Goal: Task Accomplishment & Management: Use online tool/utility

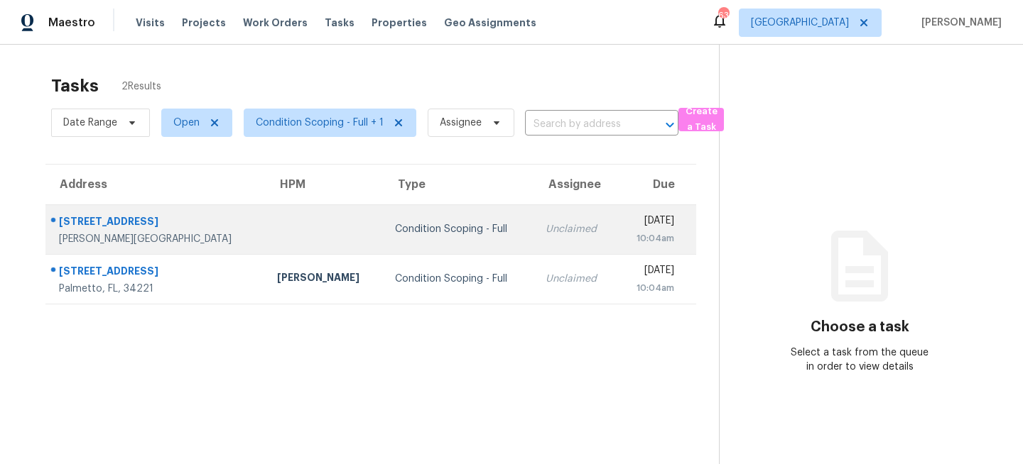
click at [424, 229] on div "Condition Scoping - Full" at bounding box center [459, 229] width 128 height 14
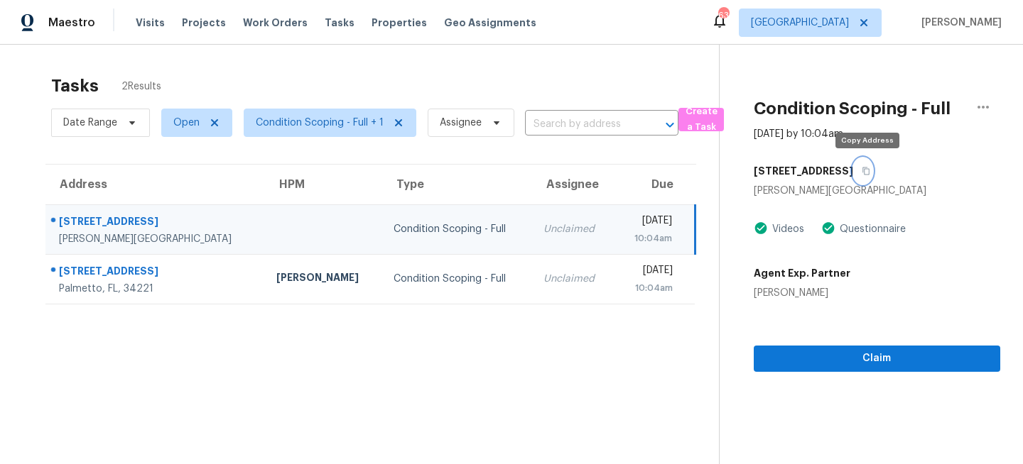
click at [870, 170] on icon "button" at bounding box center [865, 171] width 9 height 9
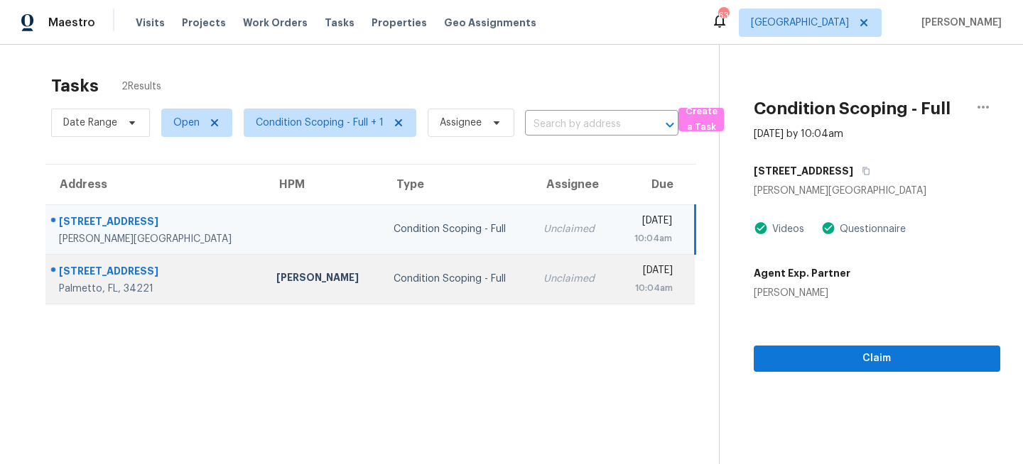
click at [453, 271] on td "Condition Scoping - Full" at bounding box center [457, 279] width 150 height 50
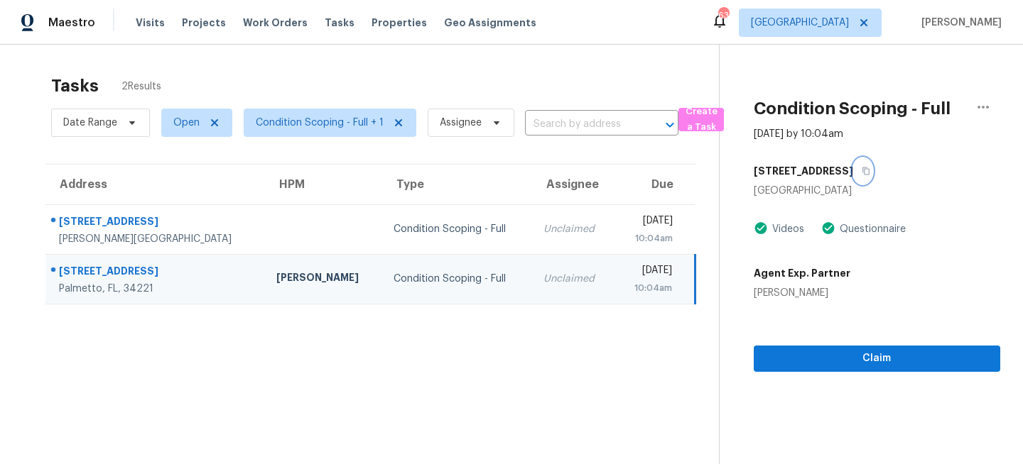
click at [853, 174] on button "button" at bounding box center [862, 171] width 19 height 26
click at [847, 25] on span "[GEOGRAPHIC_DATA]" at bounding box center [800, 23] width 98 height 14
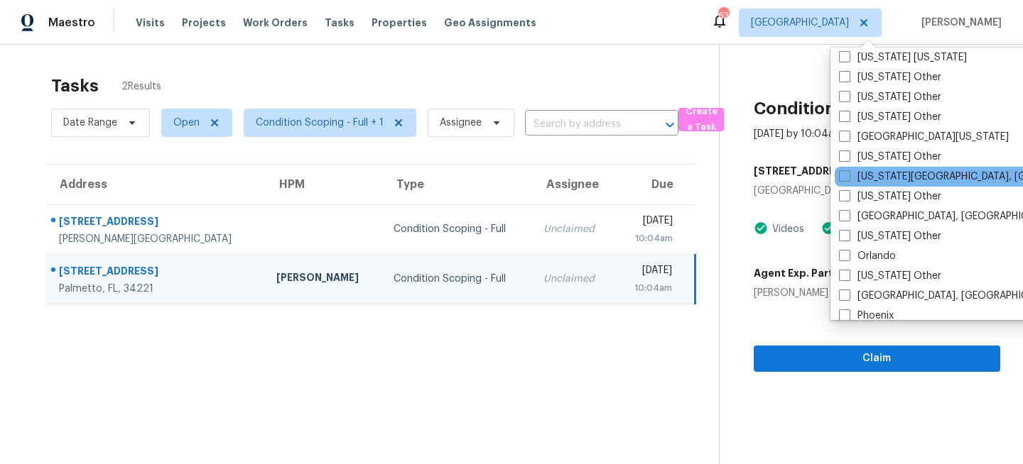
scroll to position [1512, 0]
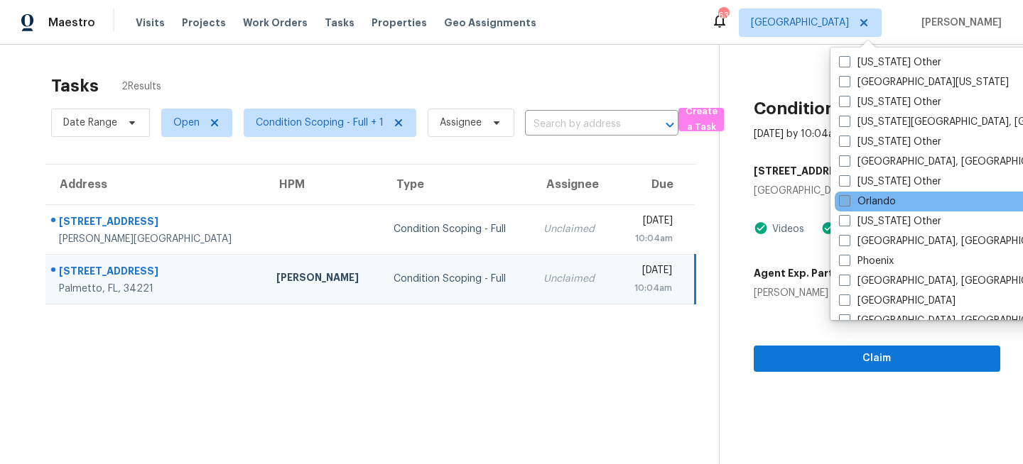
click at [846, 205] on span at bounding box center [844, 200] width 11 height 11
click at [846, 204] on input "Orlando" at bounding box center [843, 199] width 9 height 9
checkbox input "true"
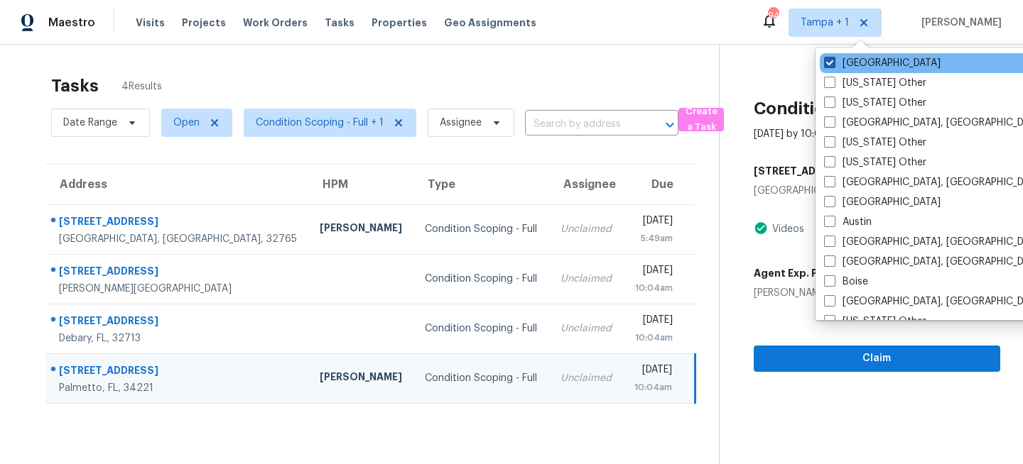
click at [847, 63] on label "Tampa" at bounding box center [882, 63] width 116 height 14
click at [833, 63] on input "Tampa" at bounding box center [828, 60] width 9 height 9
checkbox input "false"
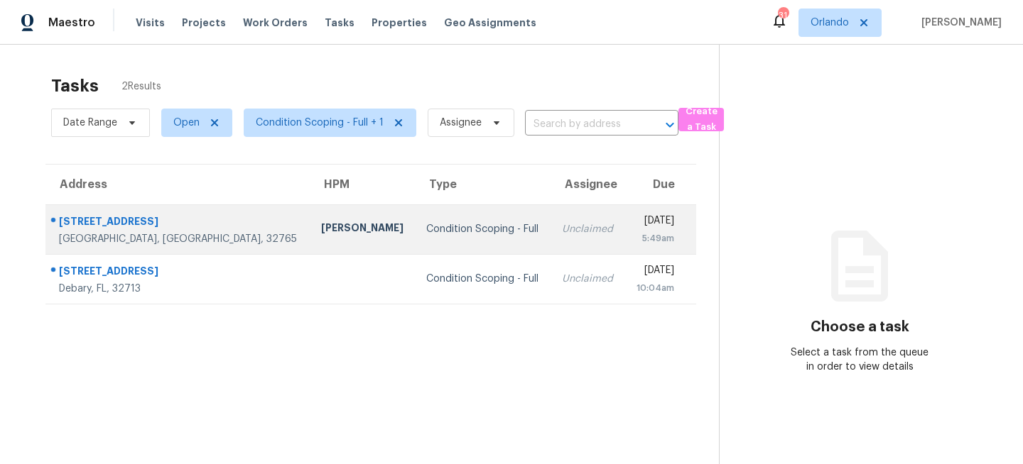
click at [426, 224] on div "Condition Scoping - Full" at bounding box center [482, 229] width 113 height 14
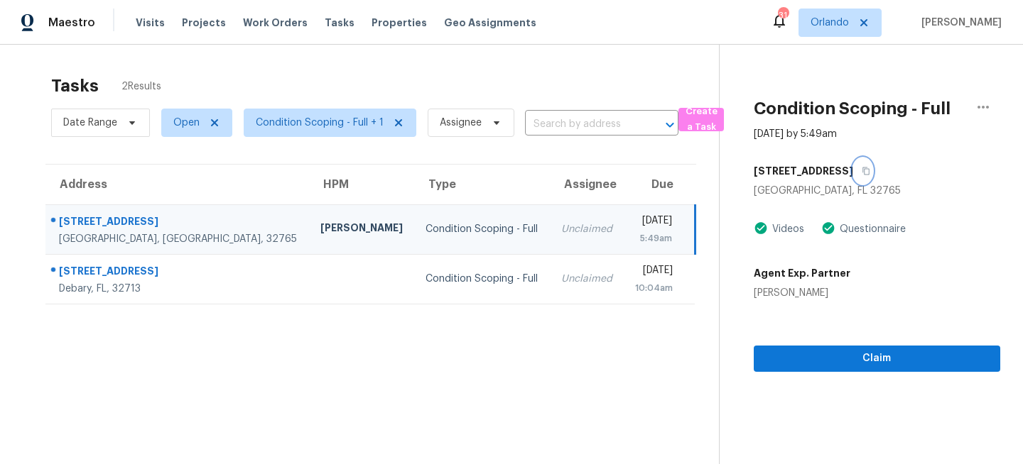
click at [862, 170] on icon "button" at bounding box center [865, 172] width 7 height 8
click at [387, 308] on section "Tasks 2 Results Date Range Open Condition Scoping - Full + 1 Assignee ​ Create …" at bounding box center [371, 288] width 696 height 442
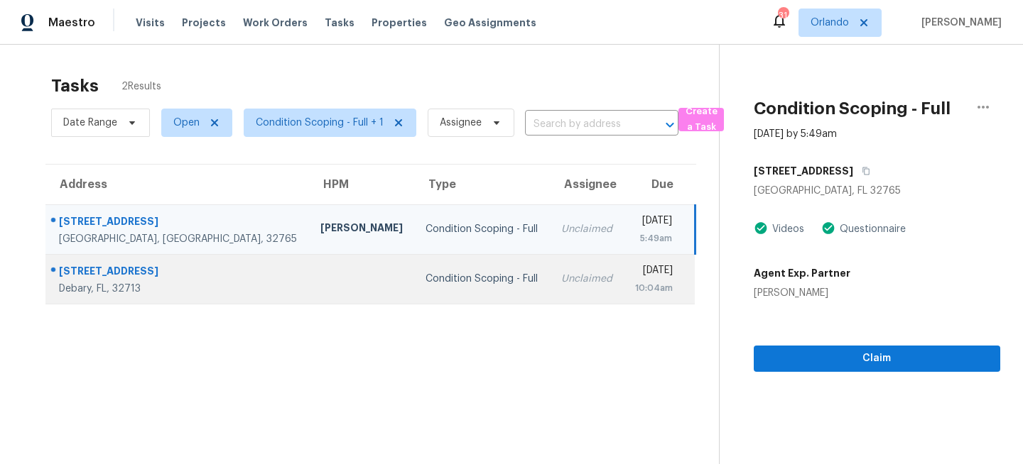
click at [550, 263] on td "Unclaimed" at bounding box center [587, 279] width 74 height 50
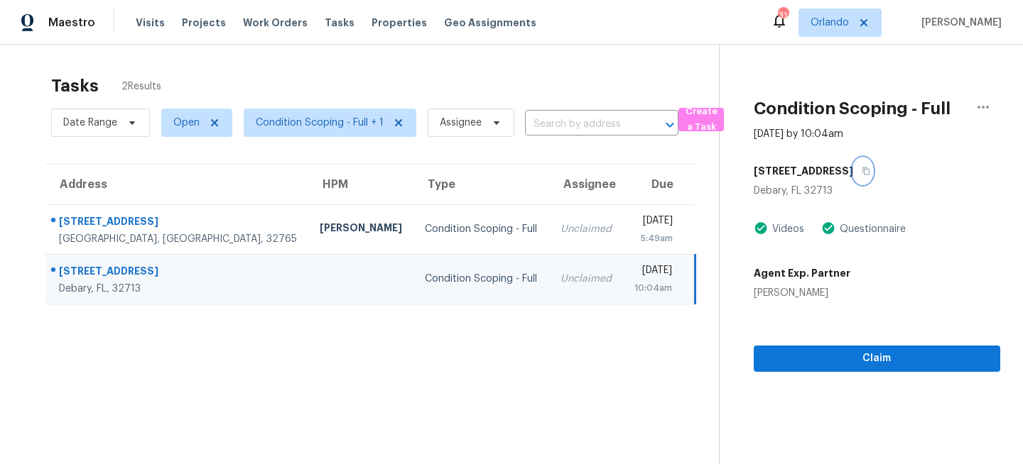
click at [861, 170] on icon "button" at bounding box center [865, 171] width 9 height 9
click at [849, 29] on span "Orlando" at bounding box center [829, 23] width 38 height 14
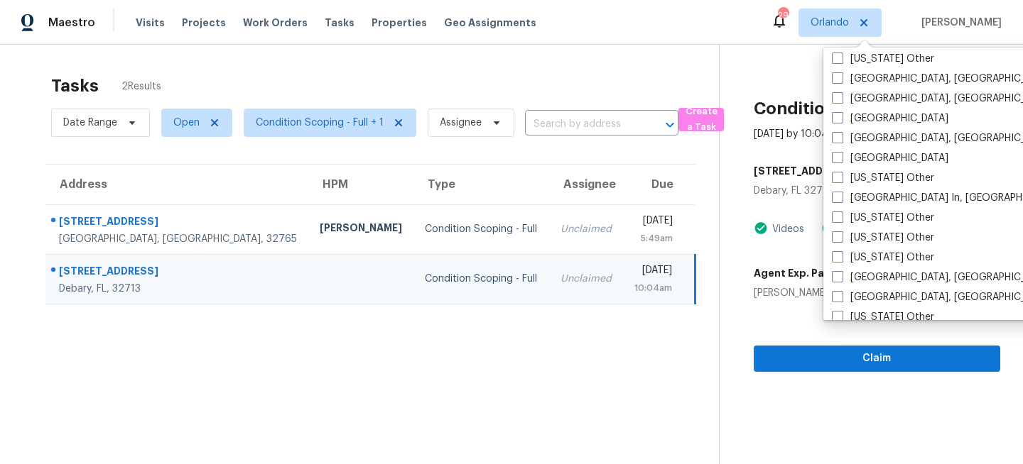
scroll to position [971, 0]
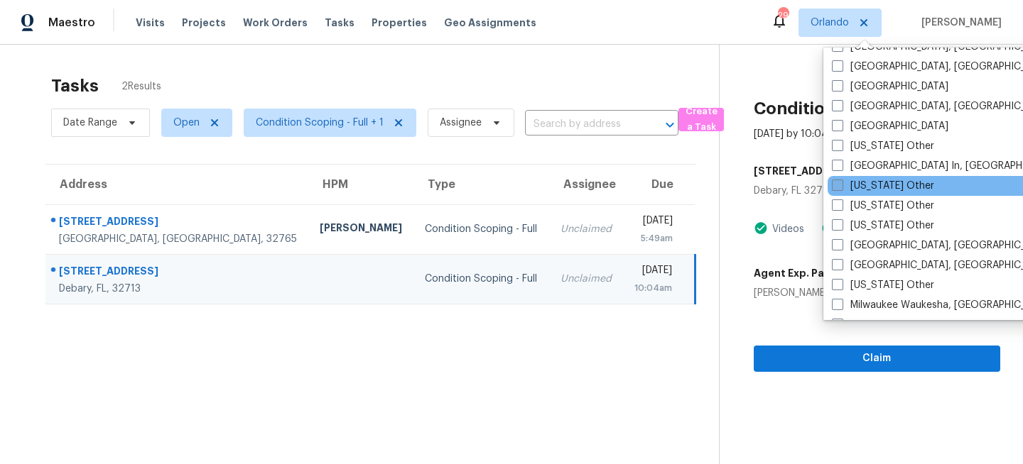
click at [864, 185] on label "Maine Other" at bounding box center [883, 186] width 102 height 14
click at [841, 185] on input "Maine Other" at bounding box center [836, 183] width 9 height 9
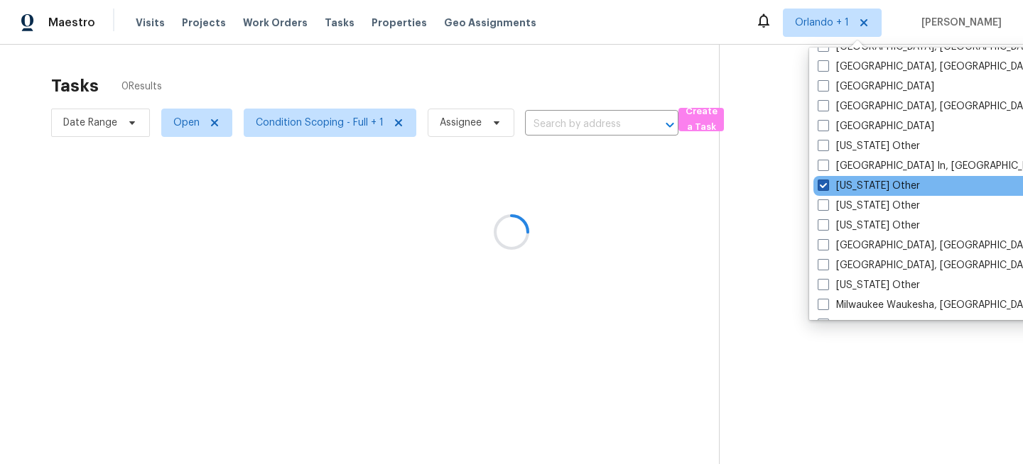
click at [844, 185] on label "Maine Other" at bounding box center [868, 186] width 102 height 14
click at [827, 185] on input "Maine Other" at bounding box center [821, 183] width 9 height 9
checkbox input "false"
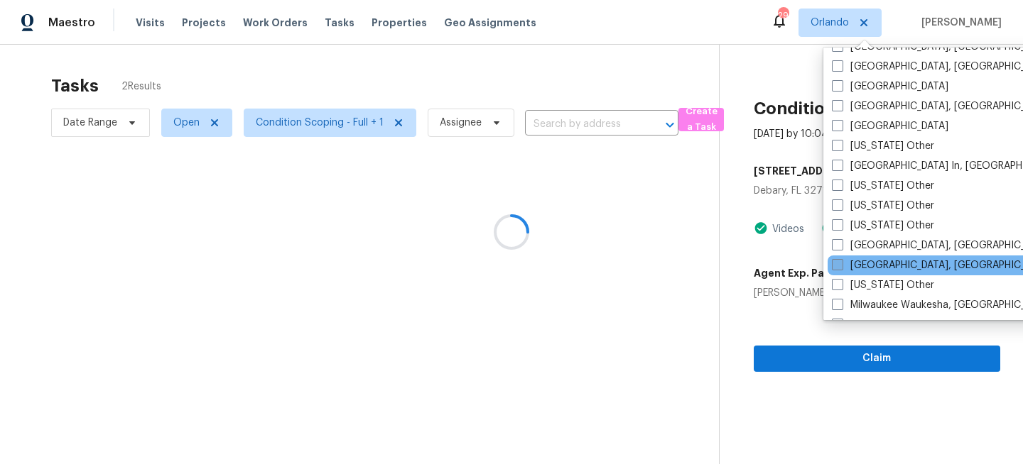
click at [855, 262] on label "Miami, FL" at bounding box center [942, 266] width 220 height 14
click at [841, 262] on input "Miami, FL" at bounding box center [836, 263] width 9 height 9
checkbox input "true"
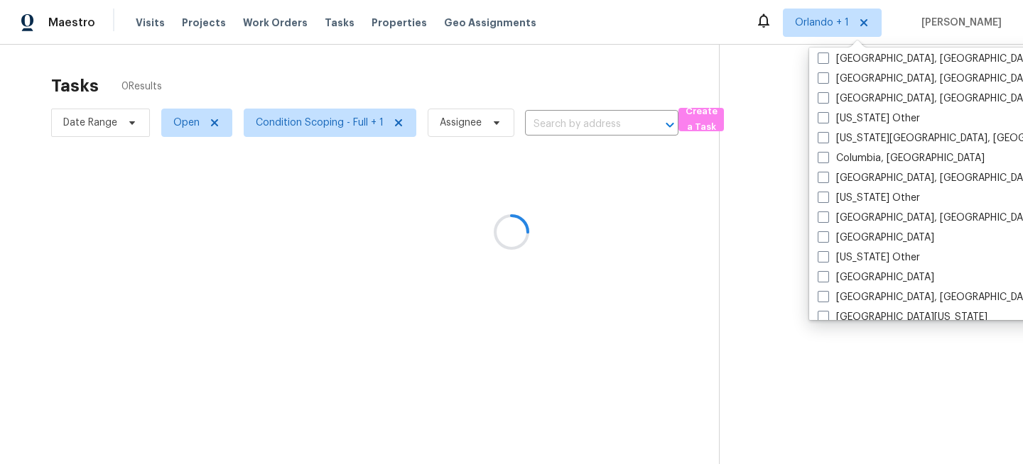
scroll to position [1, 0]
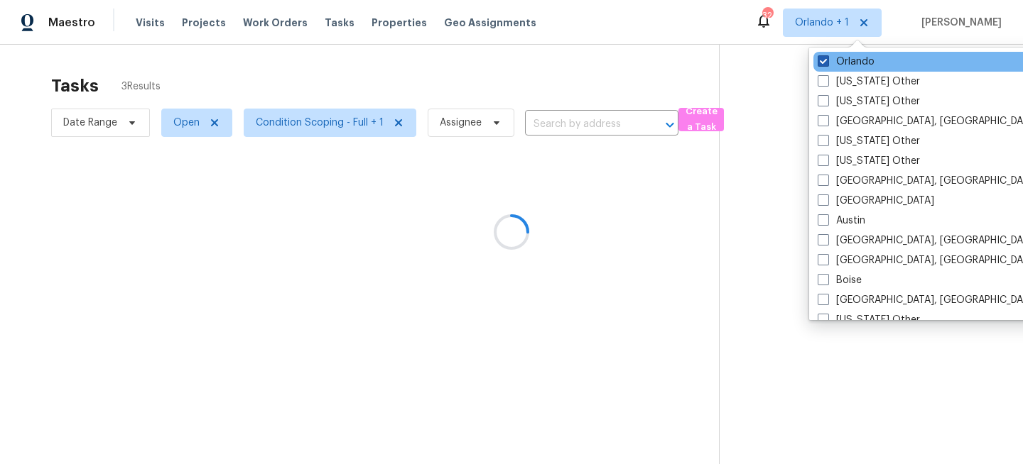
click at [849, 55] on label "Orlando" at bounding box center [845, 62] width 57 height 14
click at [827, 55] on input "Orlando" at bounding box center [821, 59] width 9 height 9
checkbox input "false"
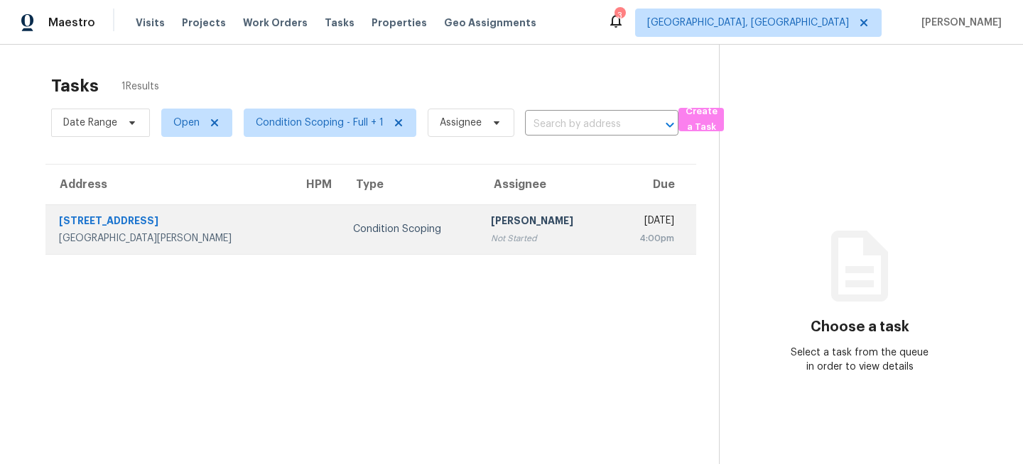
click at [342, 246] on td "Condition Scoping" at bounding box center [411, 230] width 138 height 50
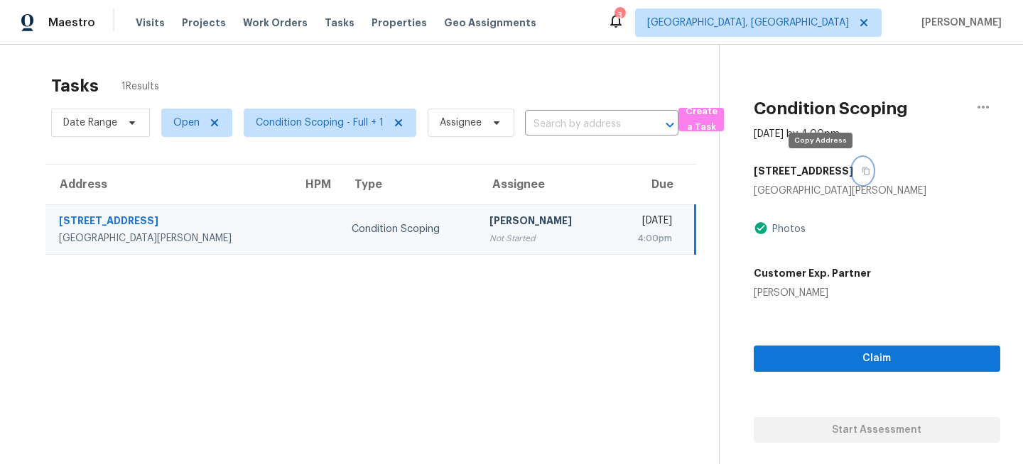
click at [861, 173] on icon "button" at bounding box center [865, 171] width 9 height 9
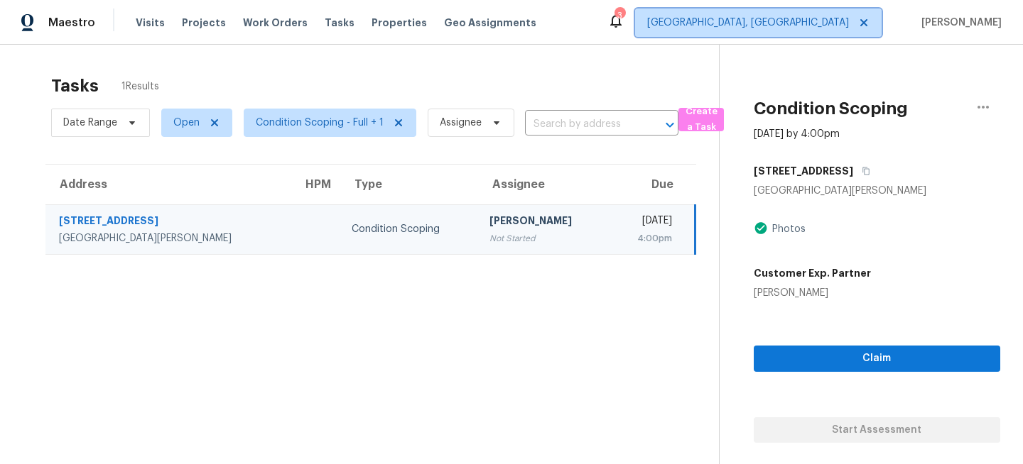
click at [849, 29] on span "Miami, FL" at bounding box center [748, 23] width 202 height 14
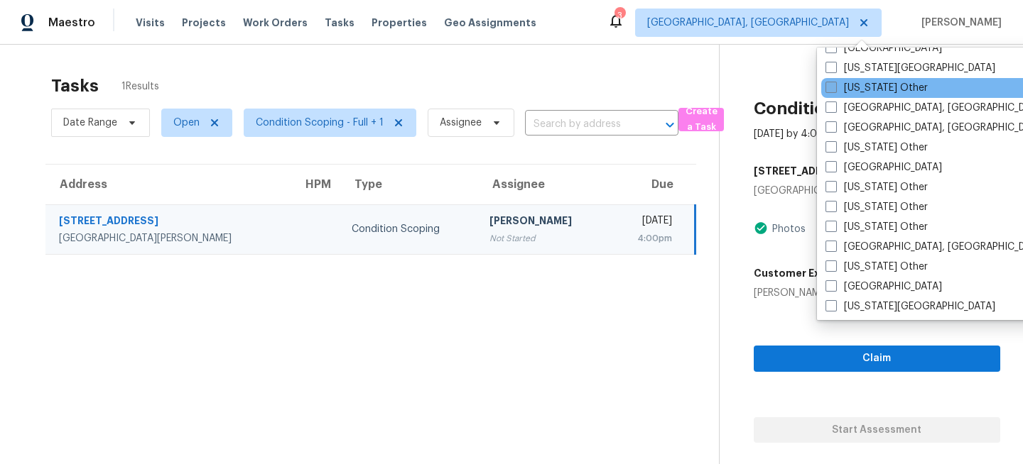
scroll to position [653, 0]
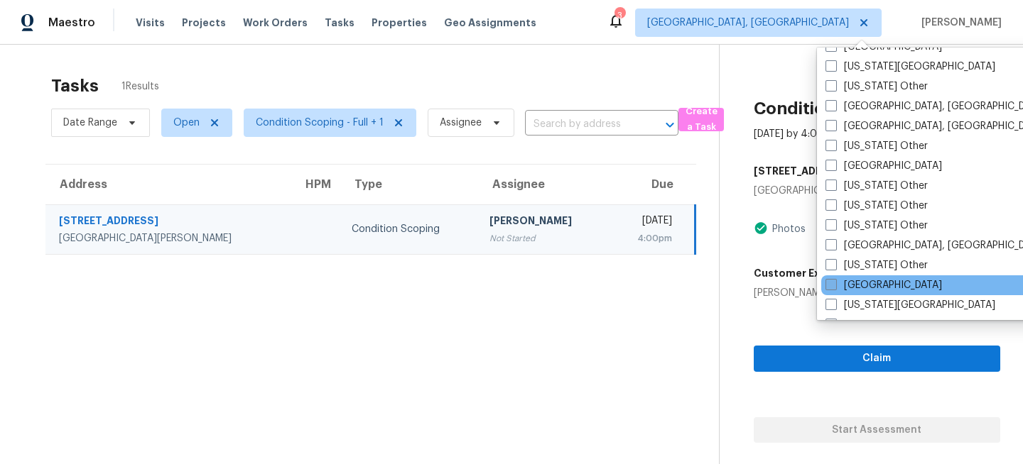
click at [838, 286] on label "[GEOGRAPHIC_DATA]" at bounding box center [883, 285] width 116 height 14
click at [834, 286] on input "[GEOGRAPHIC_DATA]" at bounding box center [829, 282] width 9 height 9
checkbox input "true"
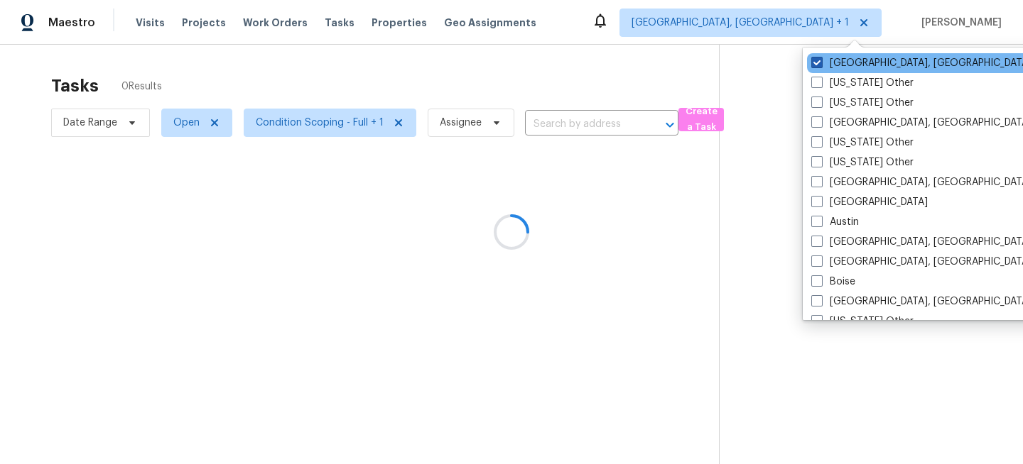
click at [835, 63] on label "Miami, FL" at bounding box center [921, 63] width 220 height 14
click at [820, 63] on input "Miami, FL" at bounding box center [815, 60] width 9 height 9
checkbox input "false"
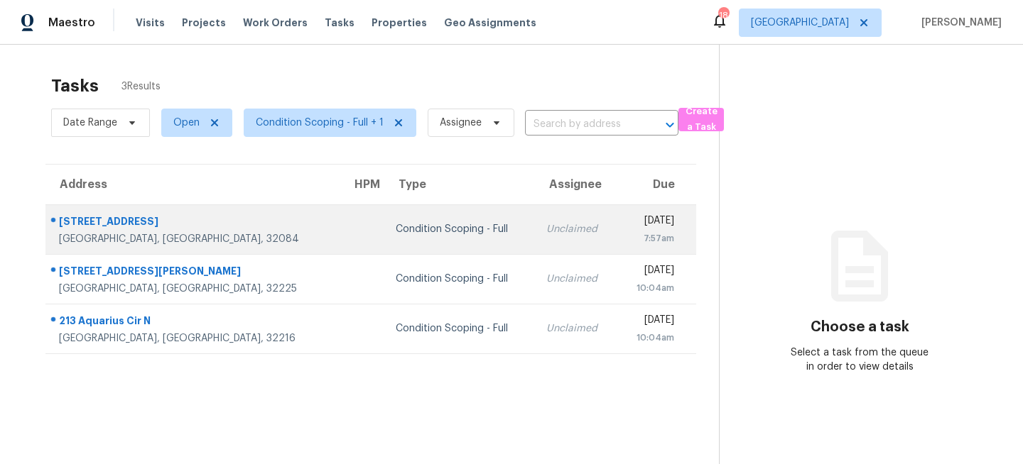
click at [396, 227] on div "Condition Scoping - Full" at bounding box center [459, 229] width 127 height 14
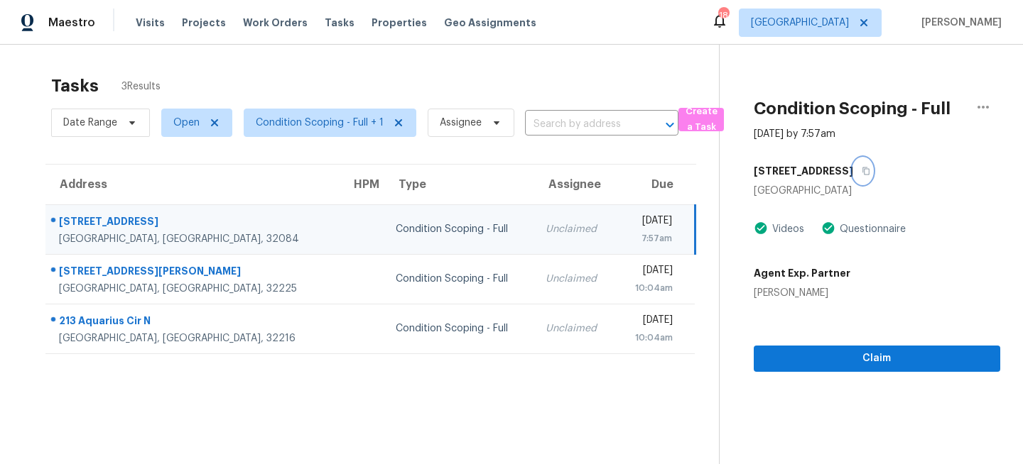
click at [853, 175] on button "button" at bounding box center [862, 171] width 19 height 26
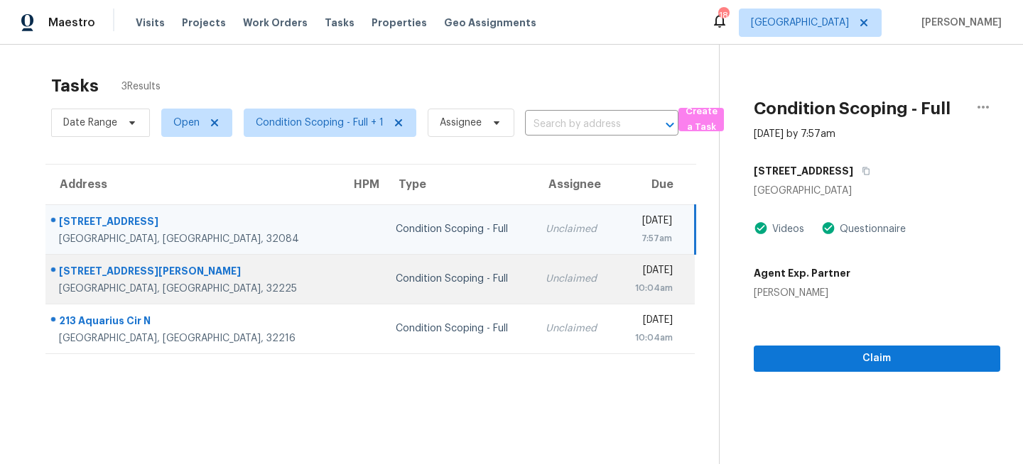
click at [408, 290] on td "Condition Scoping - Full" at bounding box center [459, 279] width 150 height 50
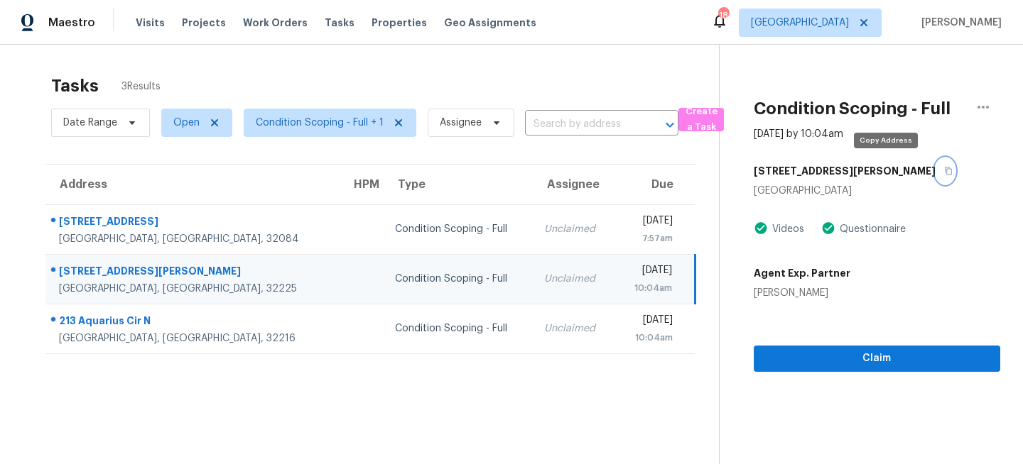
click at [944, 172] on icon "button" at bounding box center [948, 171] width 9 height 9
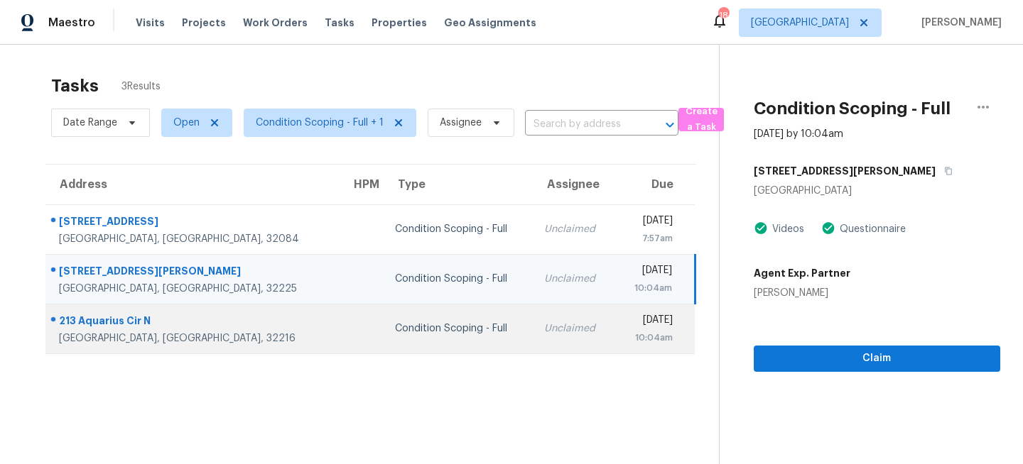
click at [533, 342] on td "Unclaimed" at bounding box center [574, 329] width 82 height 50
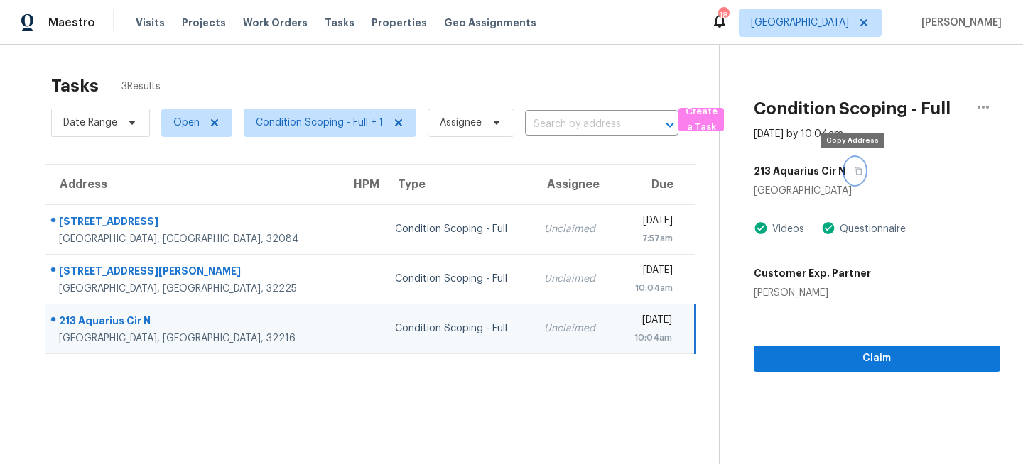
click at [858, 173] on button "button" at bounding box center [854, 171] width 19 height 26
